Goal: Task Accomplishment & Management: Complete application form

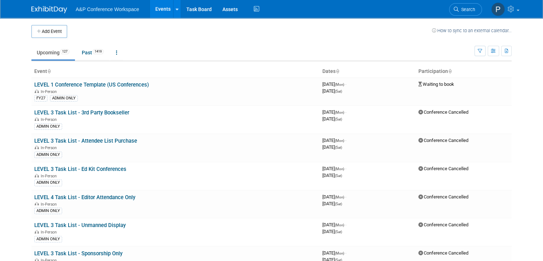
scroll to position [3062, 0]
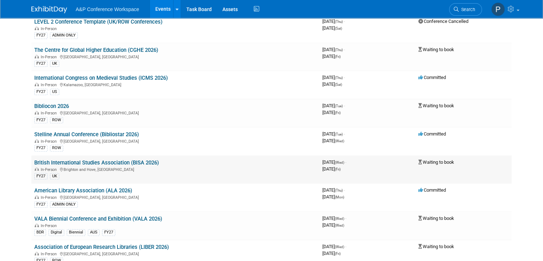
click at [118, 159] on link "British International Studies Association (BISA 2026)" at bounding box center [96, 162] width 125 height 6
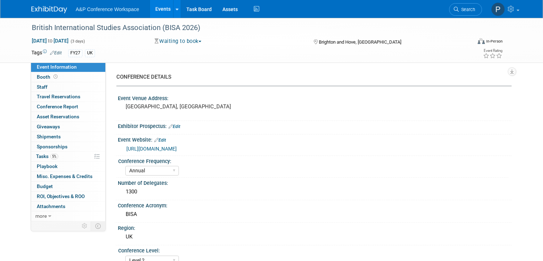
select select "Annual"
select select "Level 2"
select select "In-Person Booth"
select select "Politics & International Relations"
select select "Bloomsbury Academic"
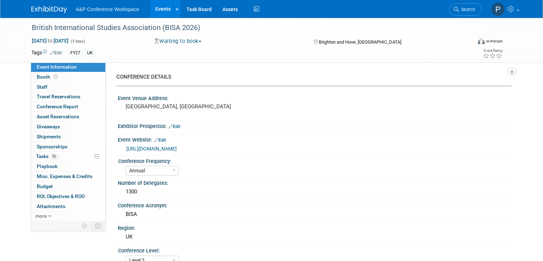
select select "Matt Hambridge"
select select "Alex Kind"
select select "Paige Domantey"
